Goal: Download file/media

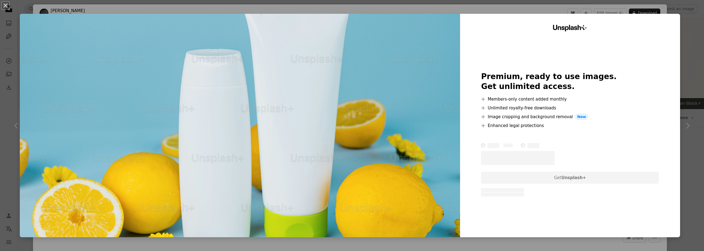
scroll to position [193, 0]
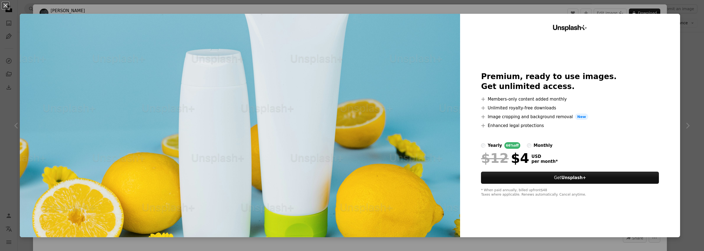
drag, startPoint x: 582, startPoint y: 2, endPoint x: 564, endPoint y: 1, distance: 17.6
click at [581, 2] on div "An X shape Unsplash+ Premium, ready to use images. Get unlimited access. A plus…" at bounding box center [352, 125] width 704 height 251
